Goal: Use online tool/utility: Utilize a website feature to perform a specific function

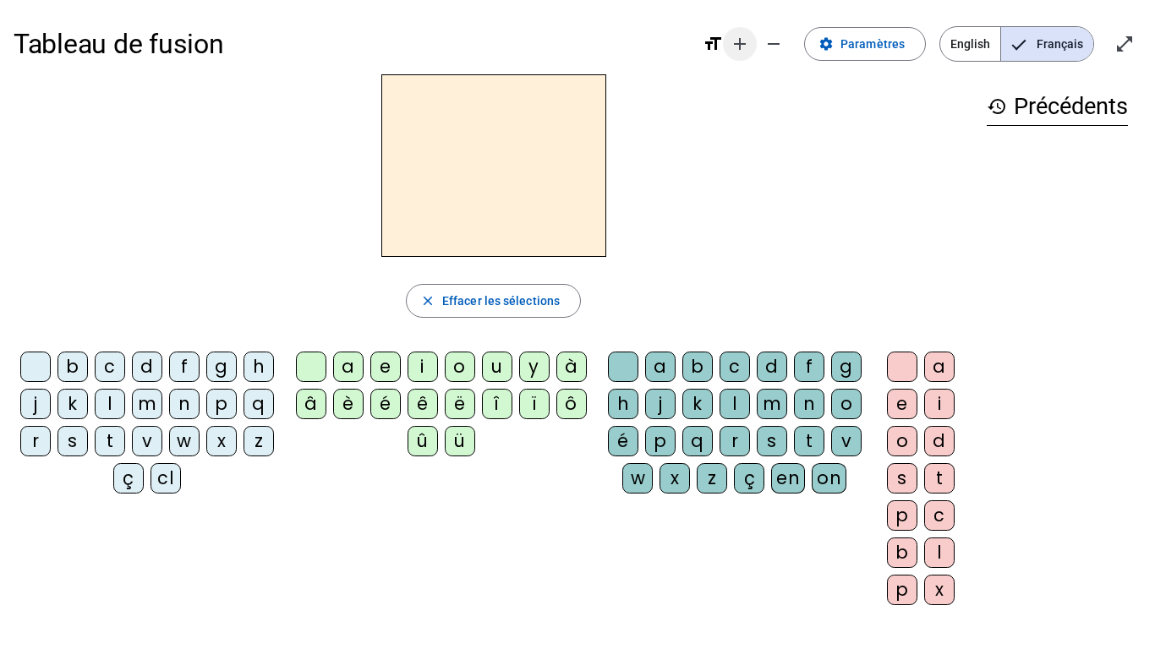
click at [746, 44] on mat-icon "add" at bounding box center [740, 44] width 20 height 20
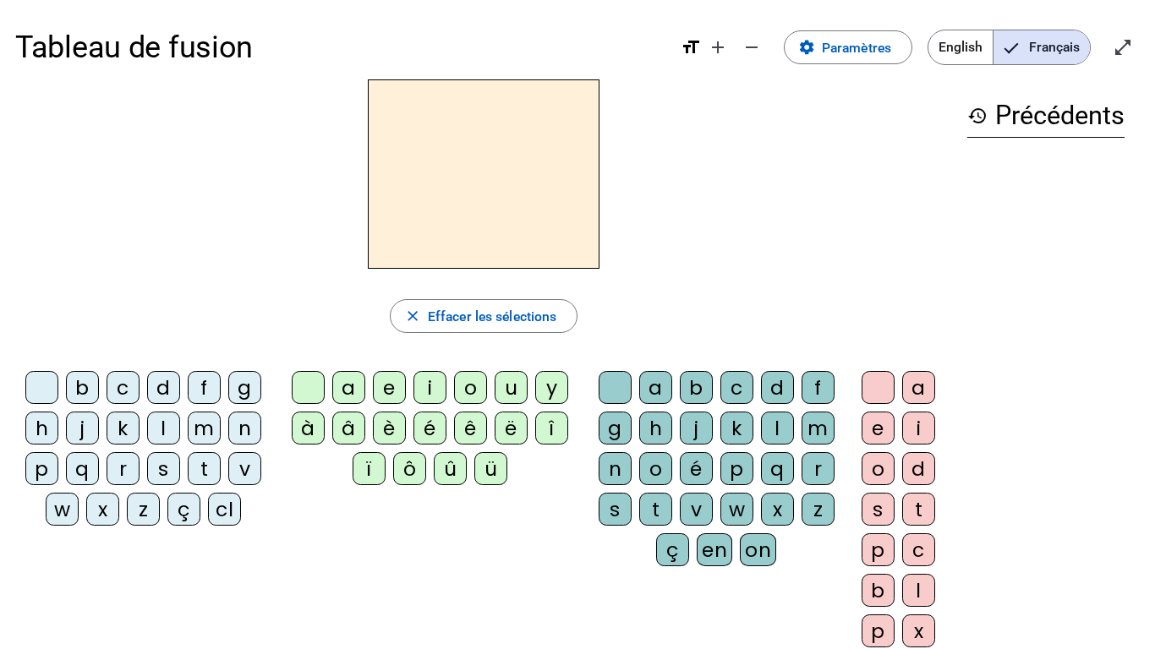
click at [118, 401] on div "c" at bounding box center [123, 387] width 33 height 33
click at [224, 506] on div "cl" at bounding box center [224, 509] width 33 height 33
click at [345, 392] on div "a" at bounding box center [348, 387] width 33 height 33
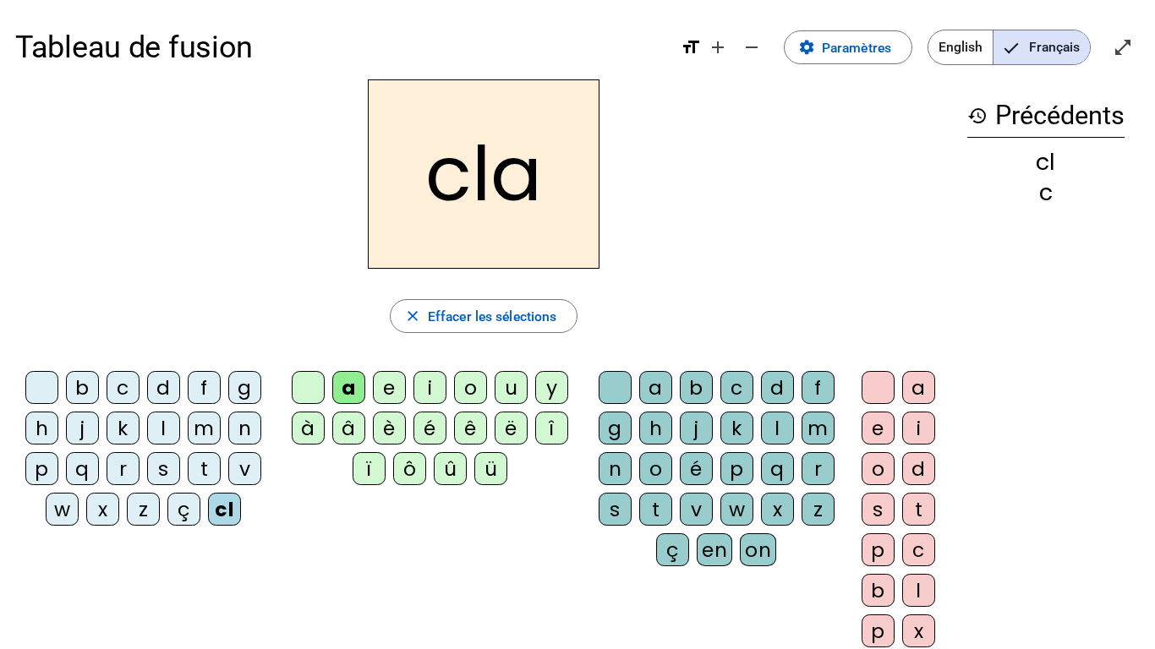
click at [824, 432] on div "m" at bounding box center [818, 428] width 33 height 33
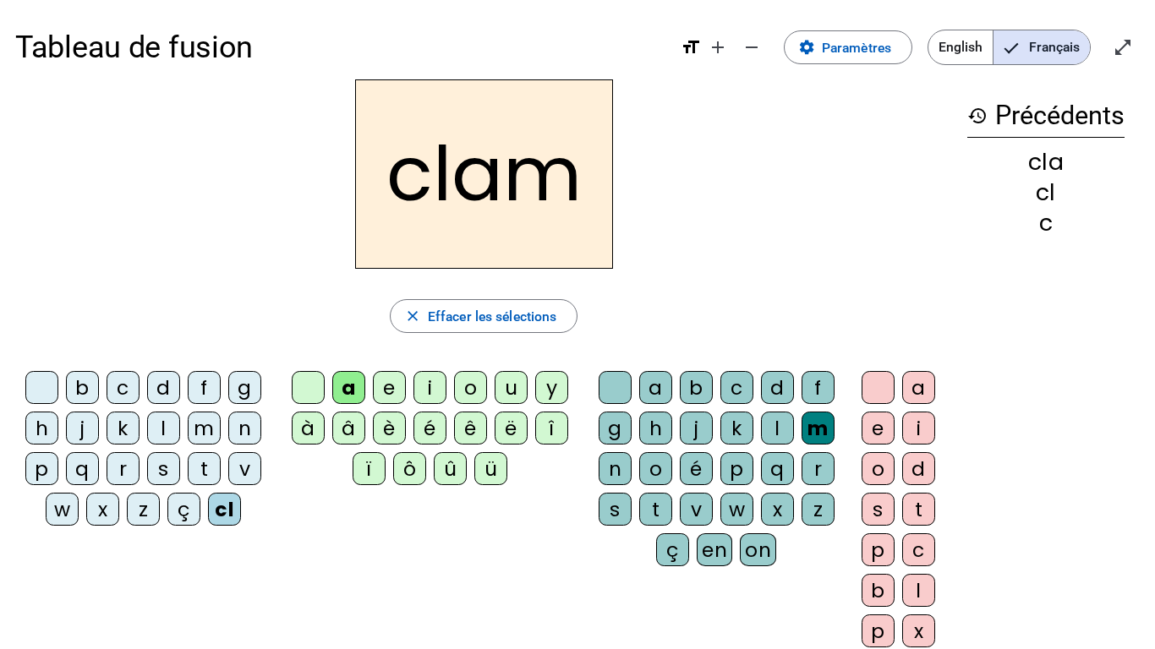
click at [886, 425] on div "e" at bounding box center [878, 428] width 33 height 33
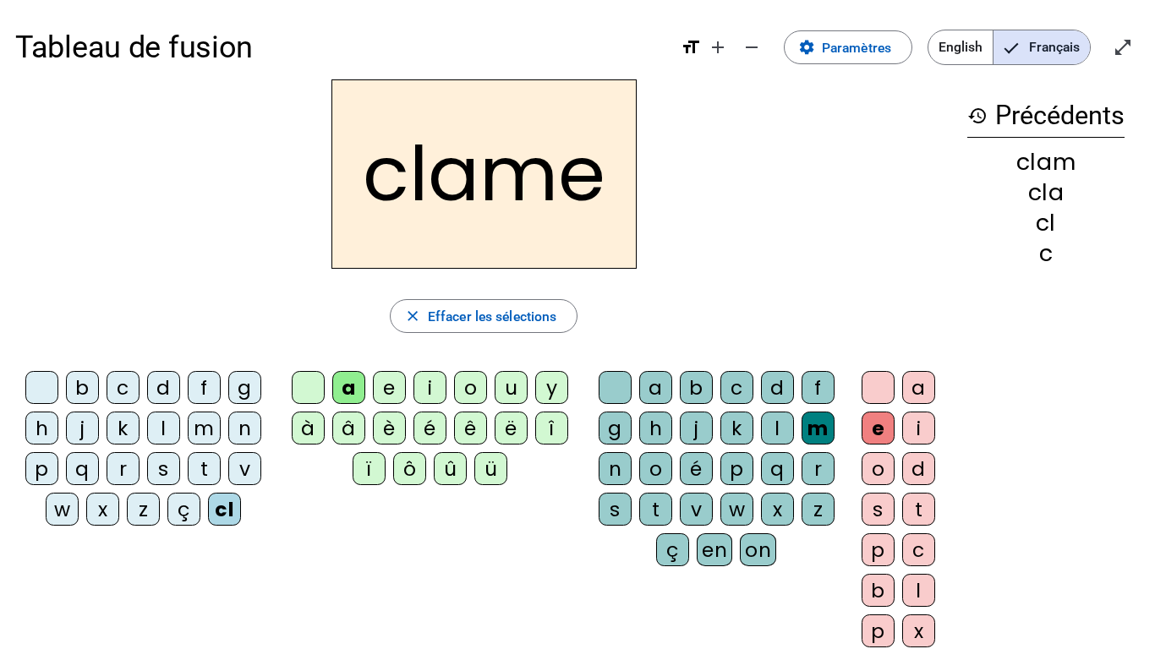
click at [162, 428] on div "l" at bounding box center [163, 428] width 33 height 33
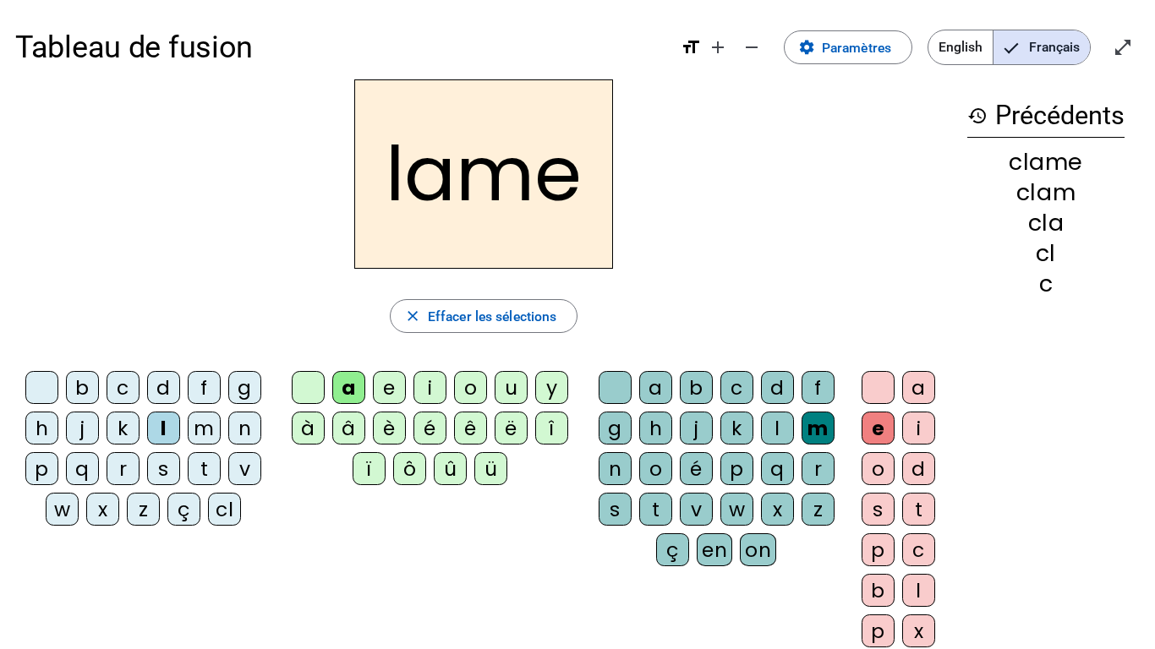
click at [164, 391] on div "d" at bounding box center [163, 387] width 33 height 33
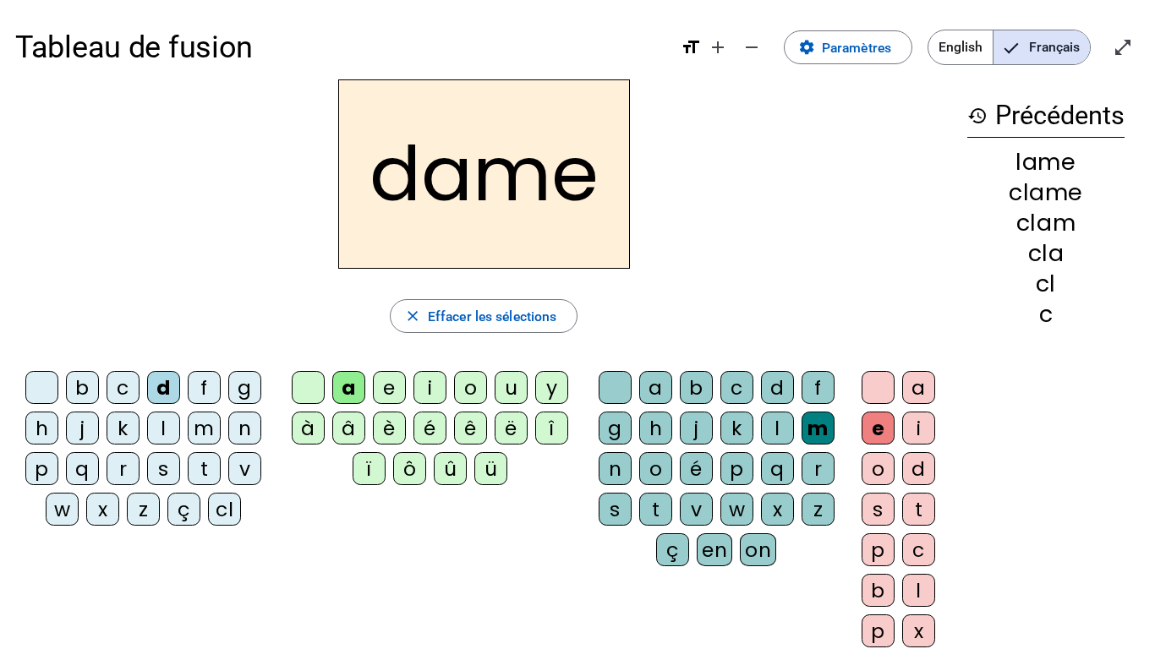
click at [124, 386] on div "c" at bounding box center [123, 387] width 33 height 33
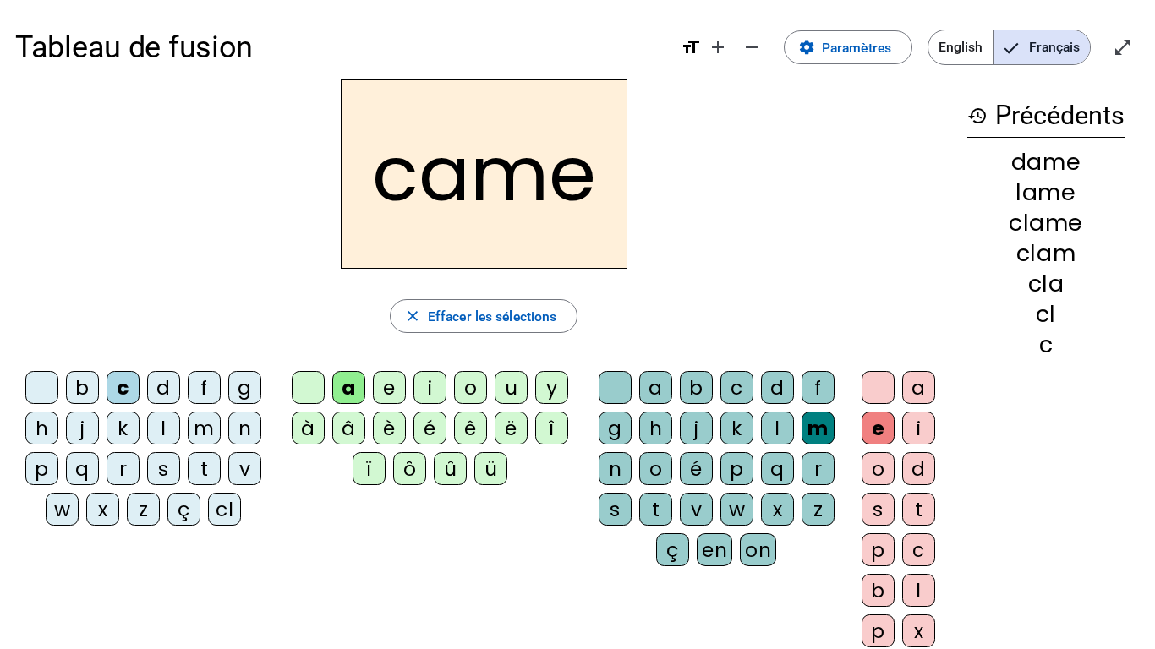
click at [613, 464] on div "n" at bounding box center [615, 468] width 33 height 33
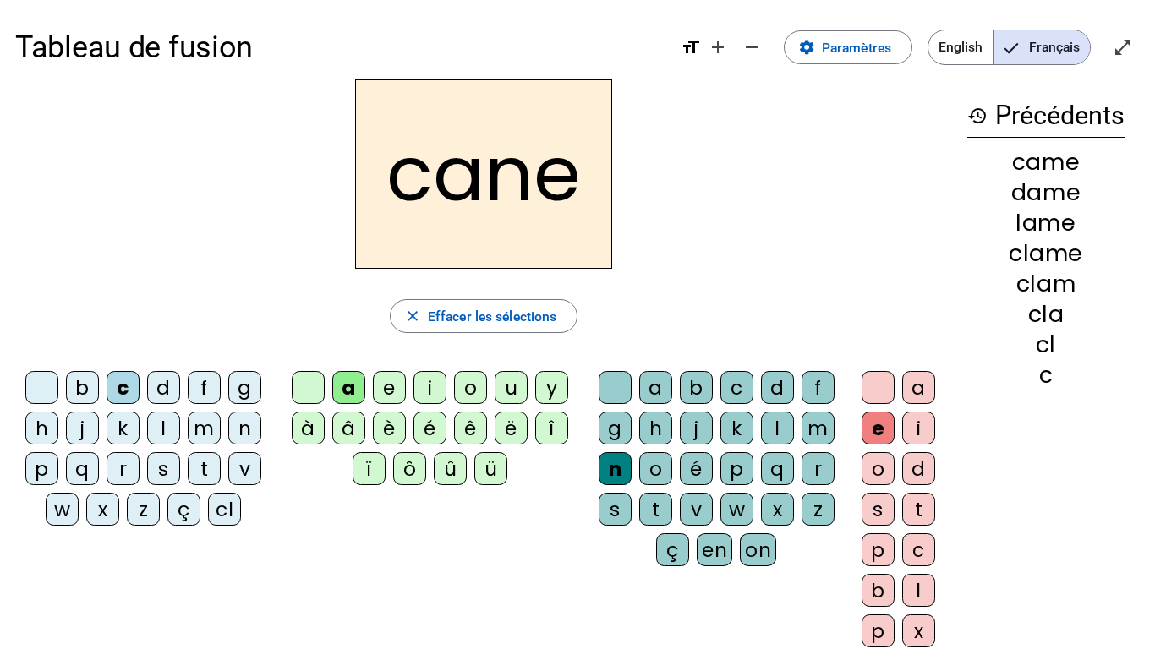
click at [41, 468] on div "p" at bounding box center [41, 468] width 33 height 33
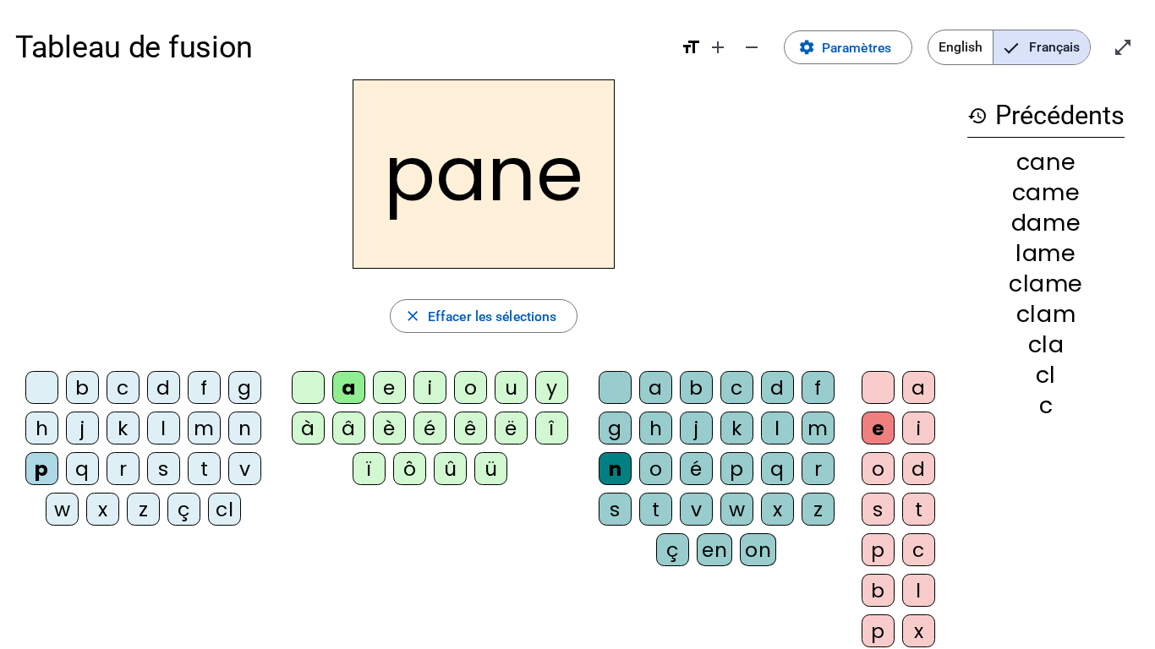
click at [611, 425] on div "g" at bounding box center [615, 428] width 33 height 33
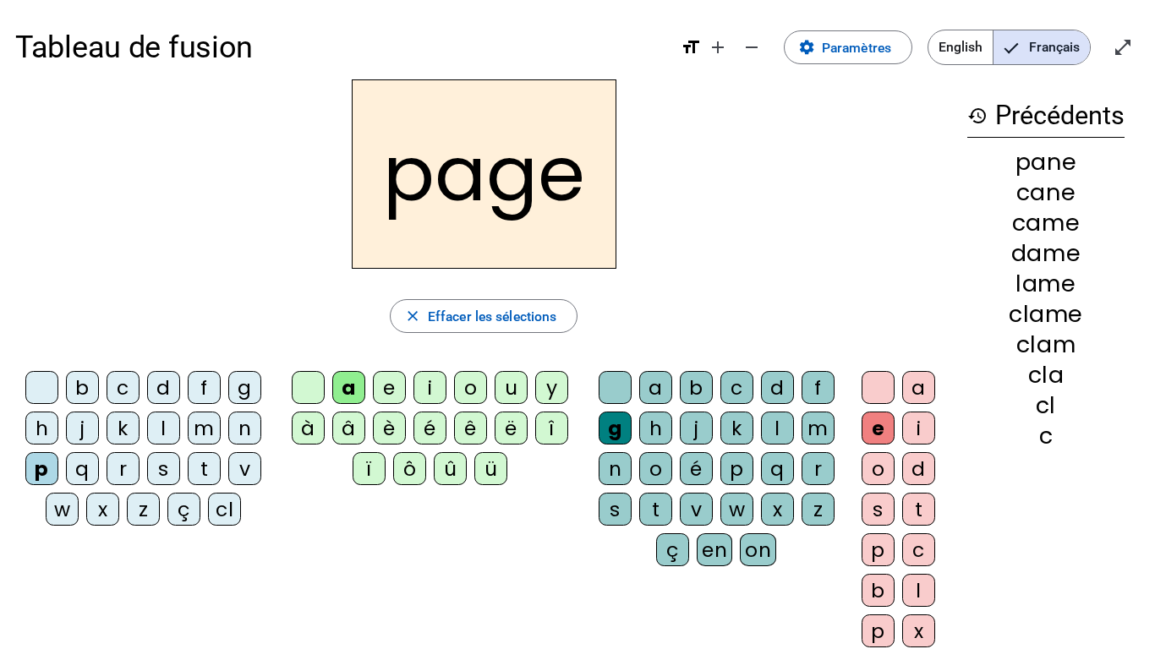
click at [165, 465] on div "s" at bounding box center [163, 468] width 33 height 33
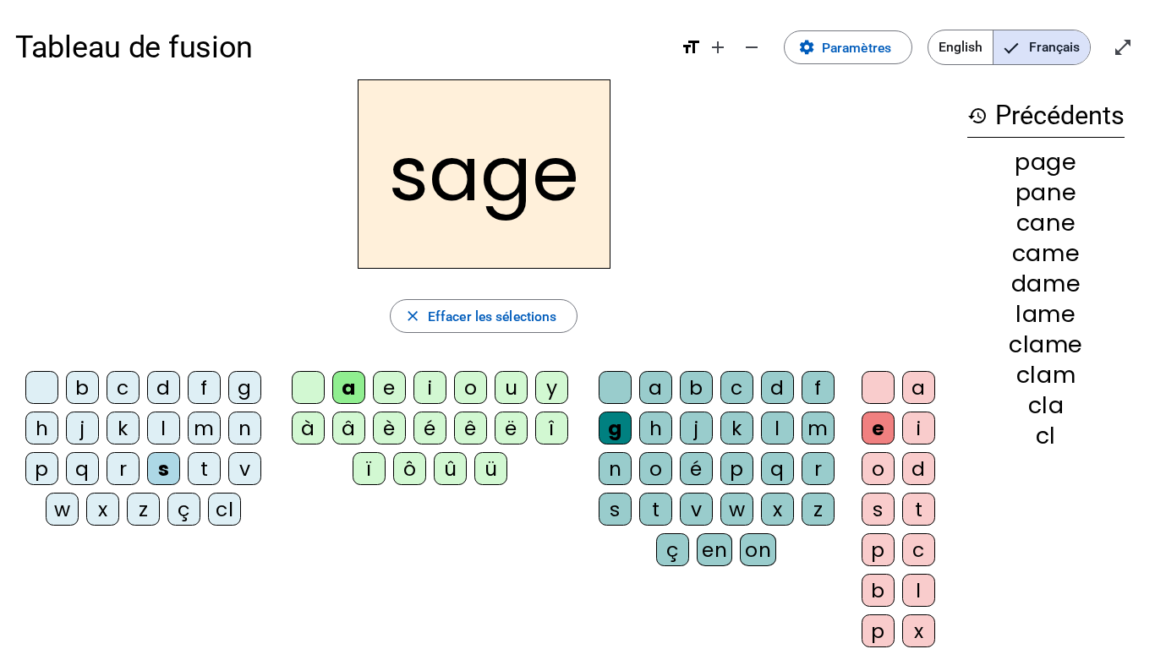
click at [206, 424] on div "m" at bounding box center [204, 428] width 33 height 33
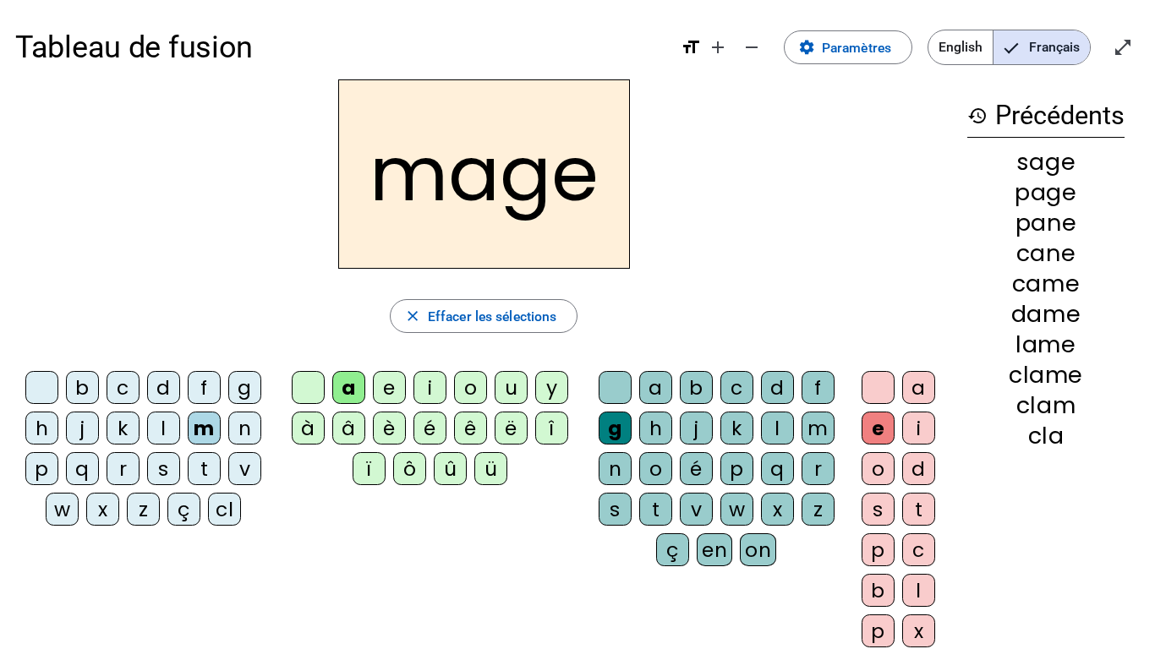
click at [512, 385] on div "u" at bounding box center [511, 387] width 33 height 33
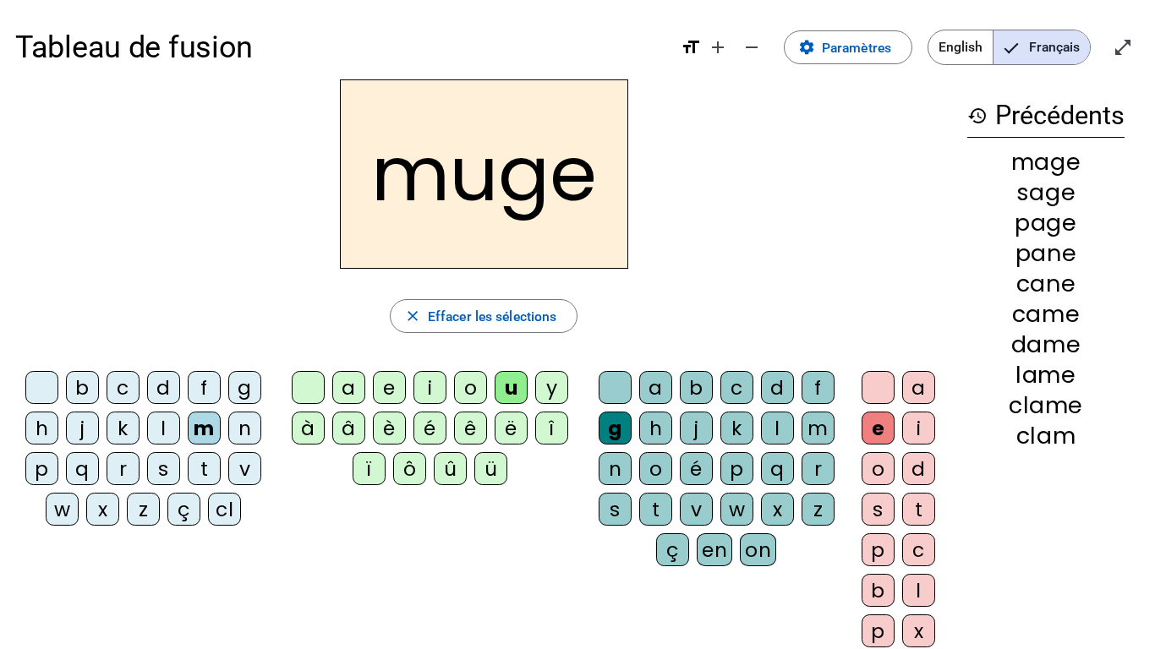
click at [158, 422] on div "l" at bounding box center [163, 428] width 33 height 33
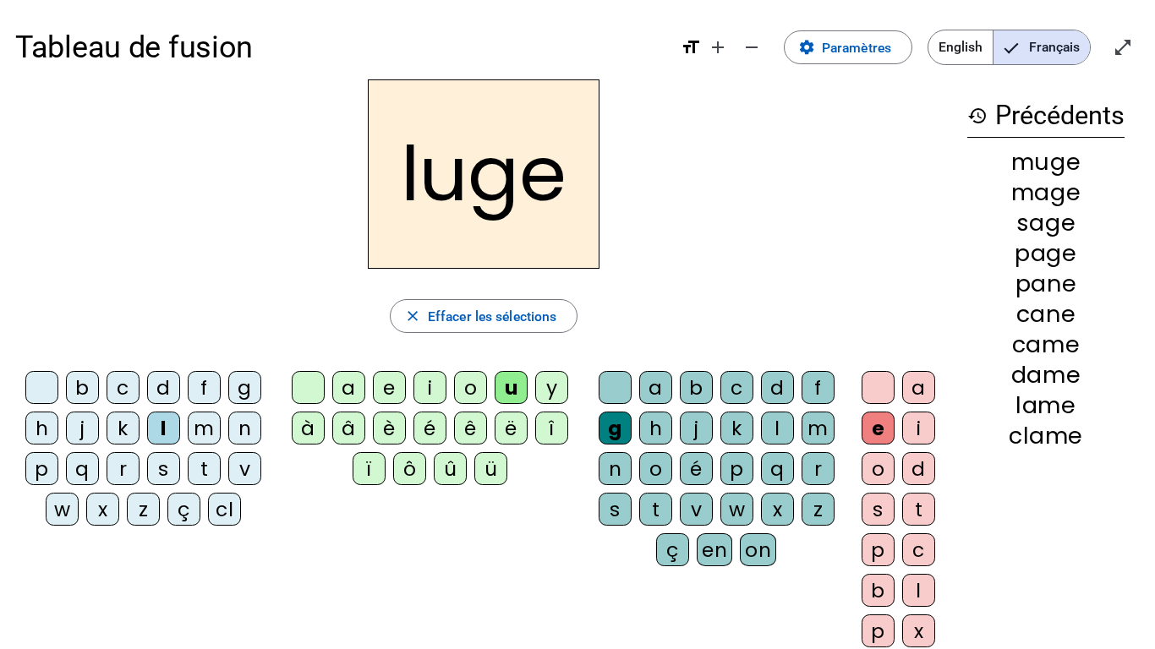
click at [613, 468] on div "n" at bounding box center [615, 468] width 33 height 33
